Goal: Navigation & Orientation: Find specific page/section

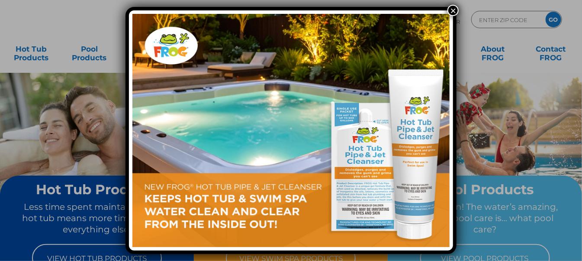
click at [456, 10] on button "×" at bounding box center [453, 10] width 11 height 11
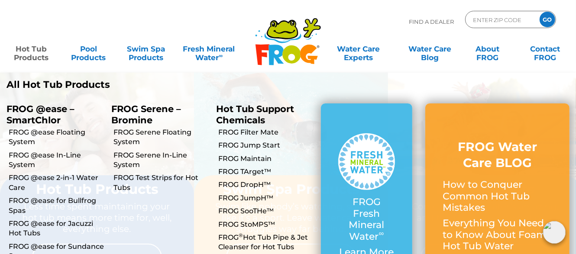
click at [20, 49] on link "Hot Tub Products" at bounding box center [31, 48] width 45 height 17
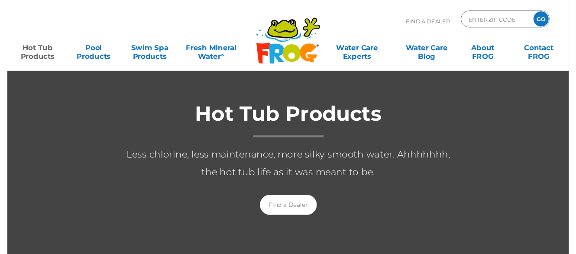
scroll to position [216, 0]
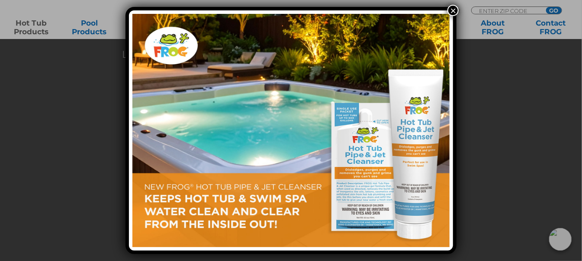
click at [451, 11] on button "×" at bounding box center [453, 10] width 11 height 11
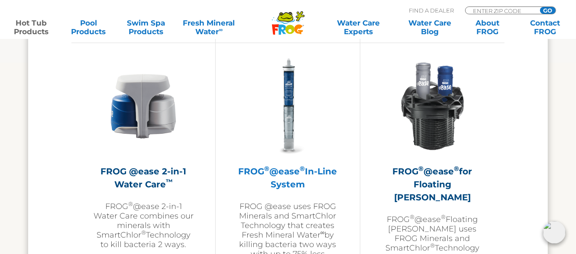
scroll to position [1255, 0]
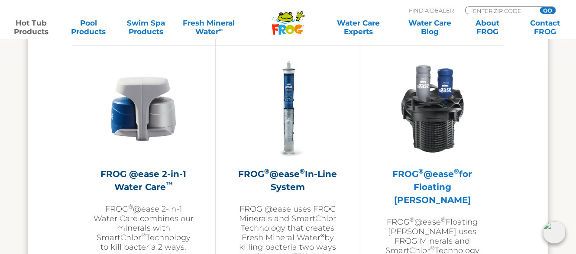
click at [447, 181] on h2 "FROG ® @ease ® for Floating Weir" at bounding box center [432, 187] width 101 height 39
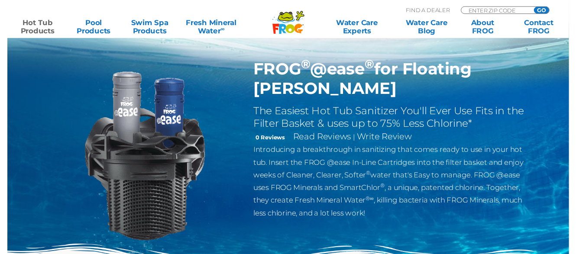
scroll to position [173, 0]
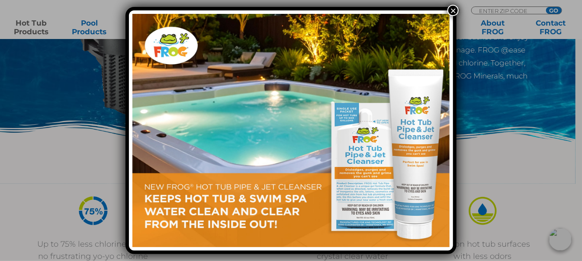
click at [454, 11] on button "×" at bounding box center [453, 10] width 11 height 11
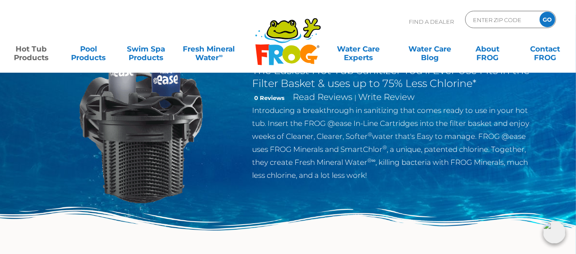
scroll to position [0, 0]
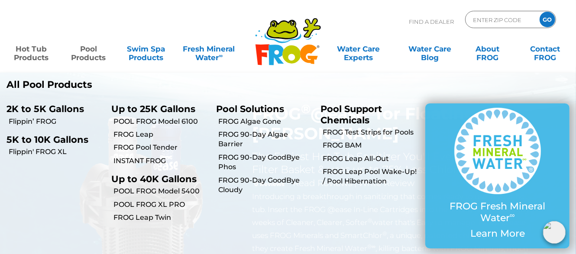
click at [76, 51] on link "Pool Products" at bounding box center [88, 48] width 45 height 17
